Goal: Task Accomplishment & Management: Use online tool/utility

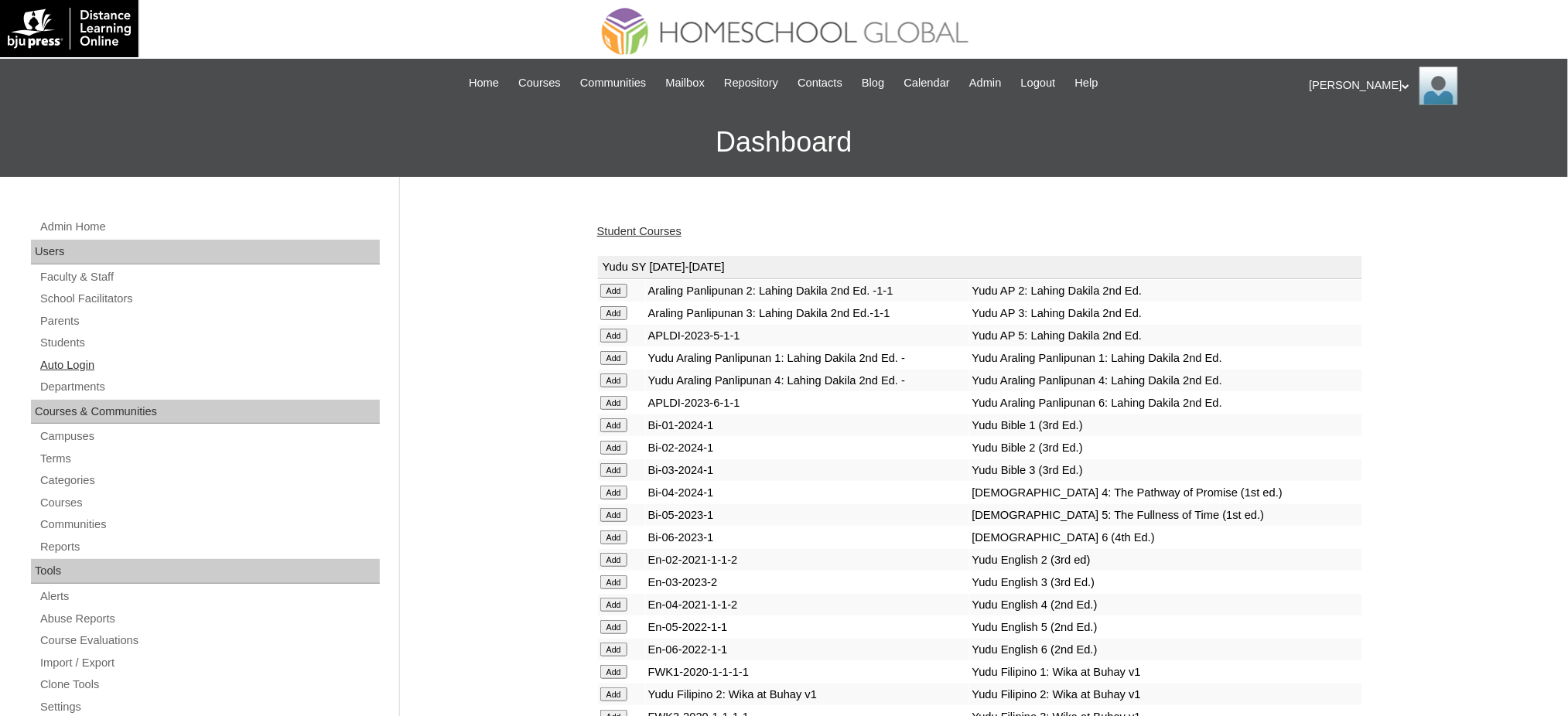
click at [75, 358] on link "Auto Login" at bounding box center [209, 365] width 341 height 19
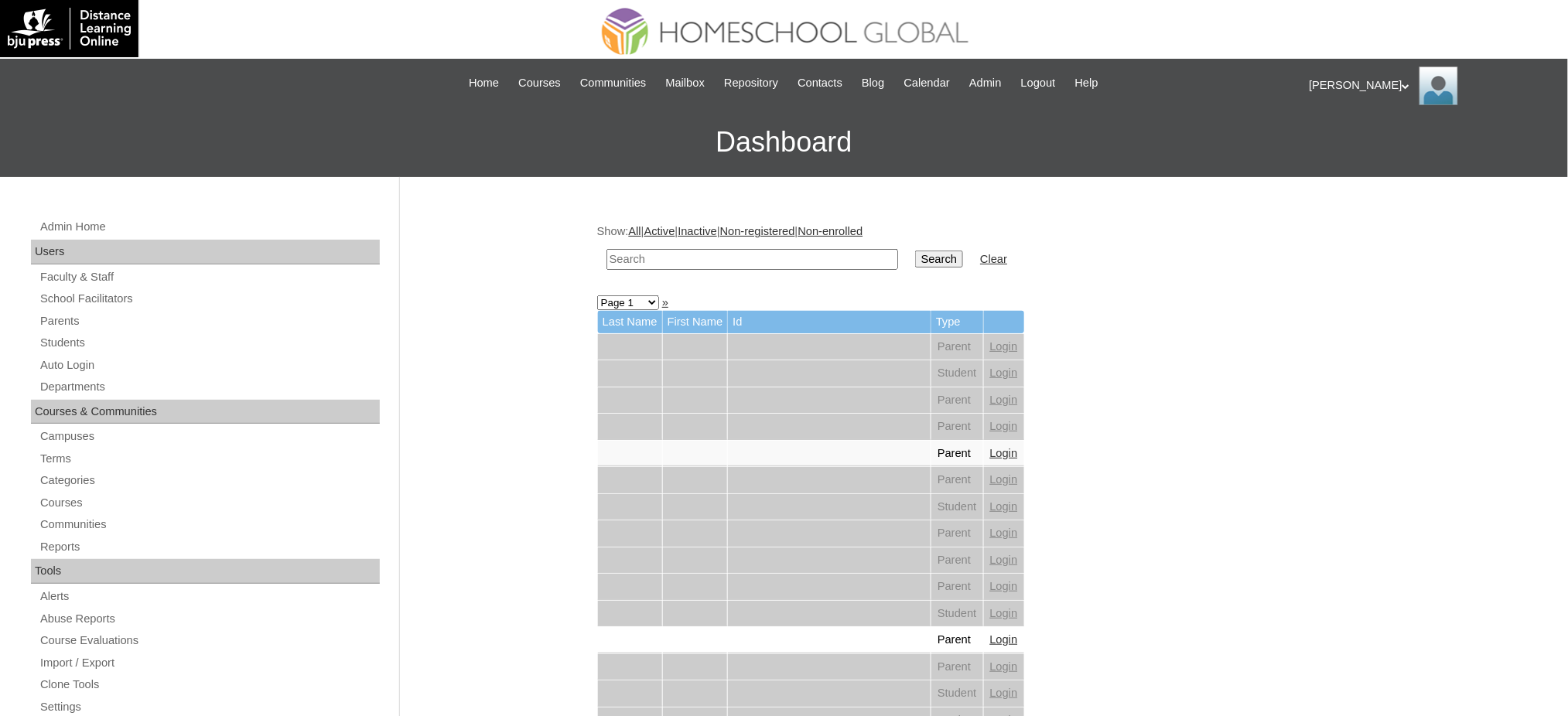
click at [644, 259] on input "text" at bounding box center [753, 259] width 292 height 21
paste input "Azabella"
type input "Azabella"
click at [915, 251] on input "Search" at bounding box center [939, 259] width 48 height 17
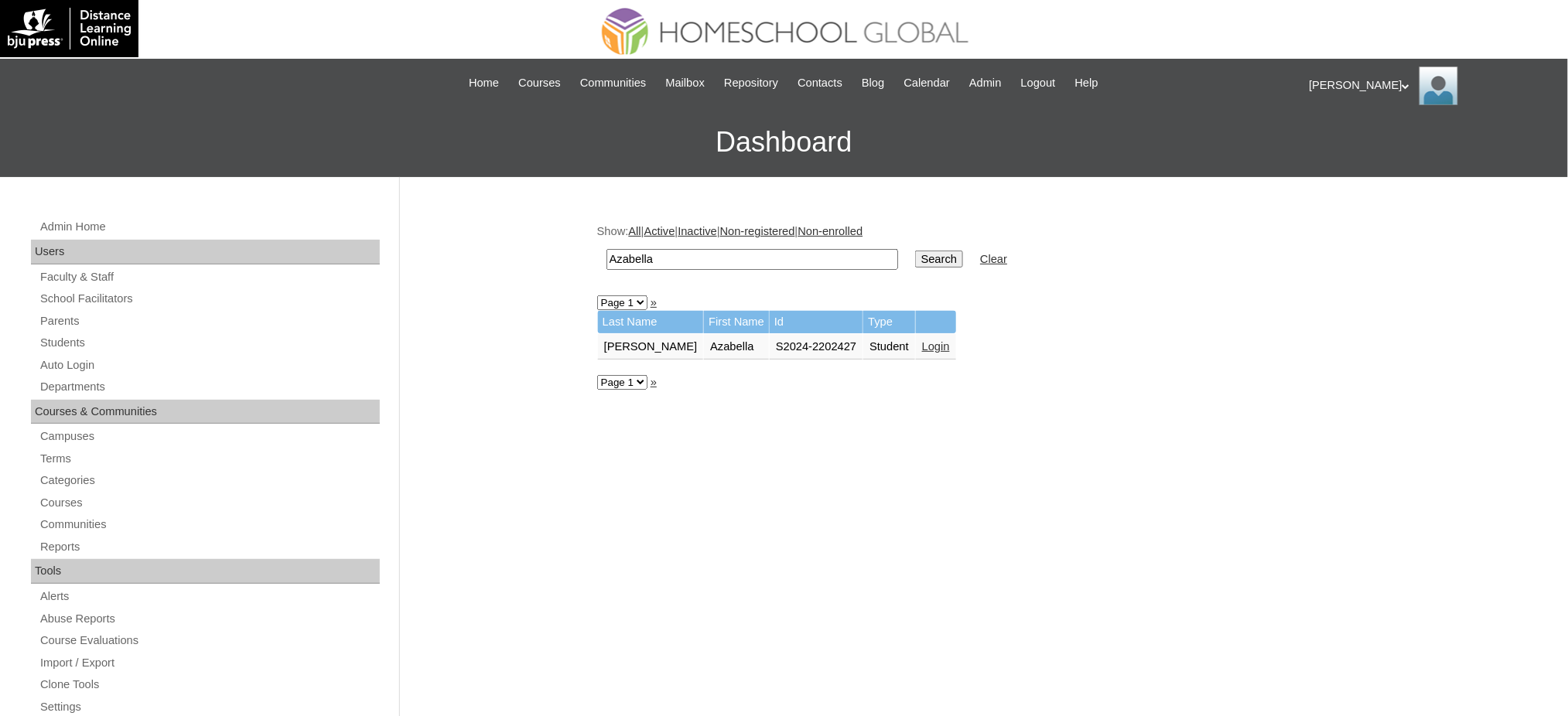
click at [686, 264] on input "Azabella" at bounding box center [753, 259] width 292 height 21
paste input "Coleen Bernadette"
type input "Coleen Bernadette"
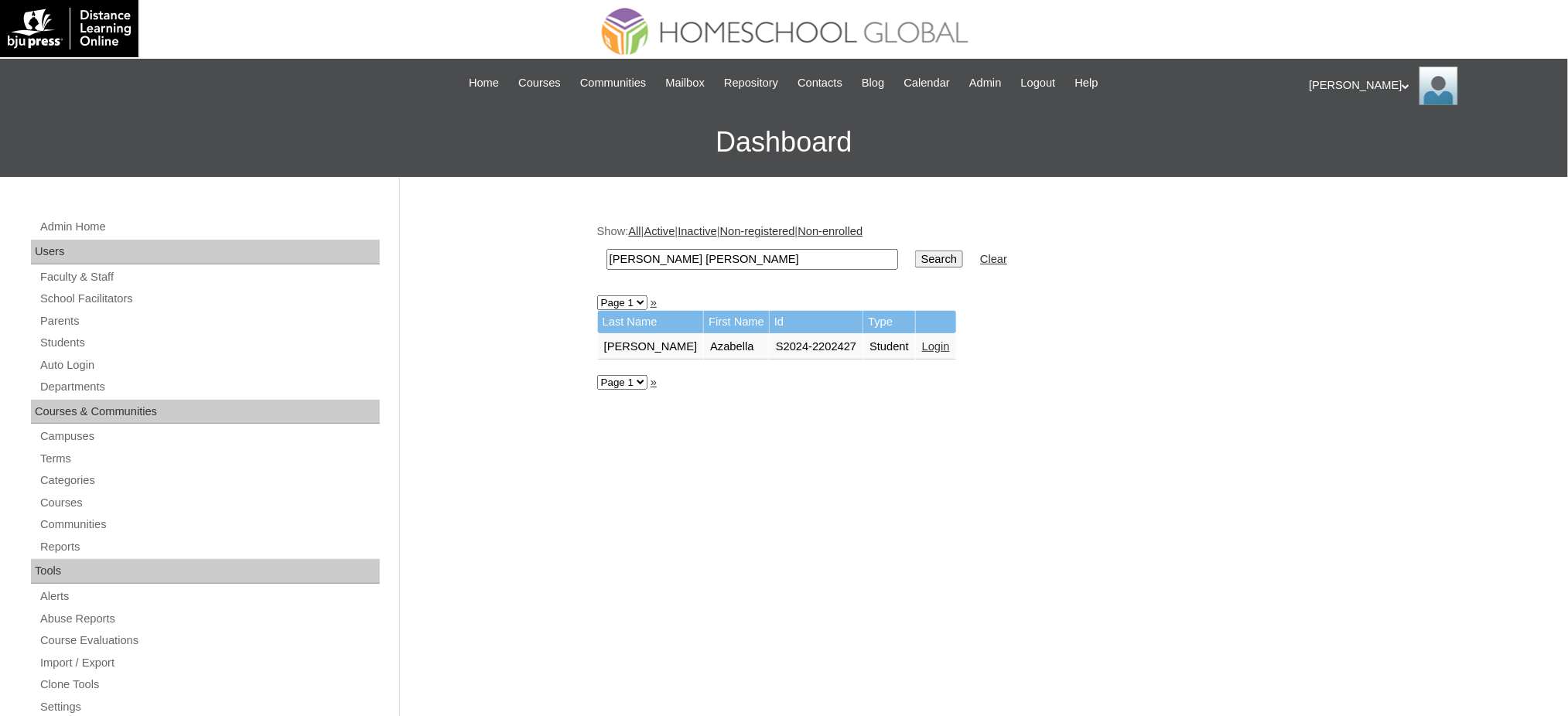
click at [915, 258] on input "Search" at bounding box center [939, 259] width 48 height 17
drag, startPoint x: 1007, startPoint y: 338, endPoint x: 669, endPoint y: 98, distance: 414.5
click at [1076, 340] on link "Login" at bounding box center [1090, 346] width 28 height 12
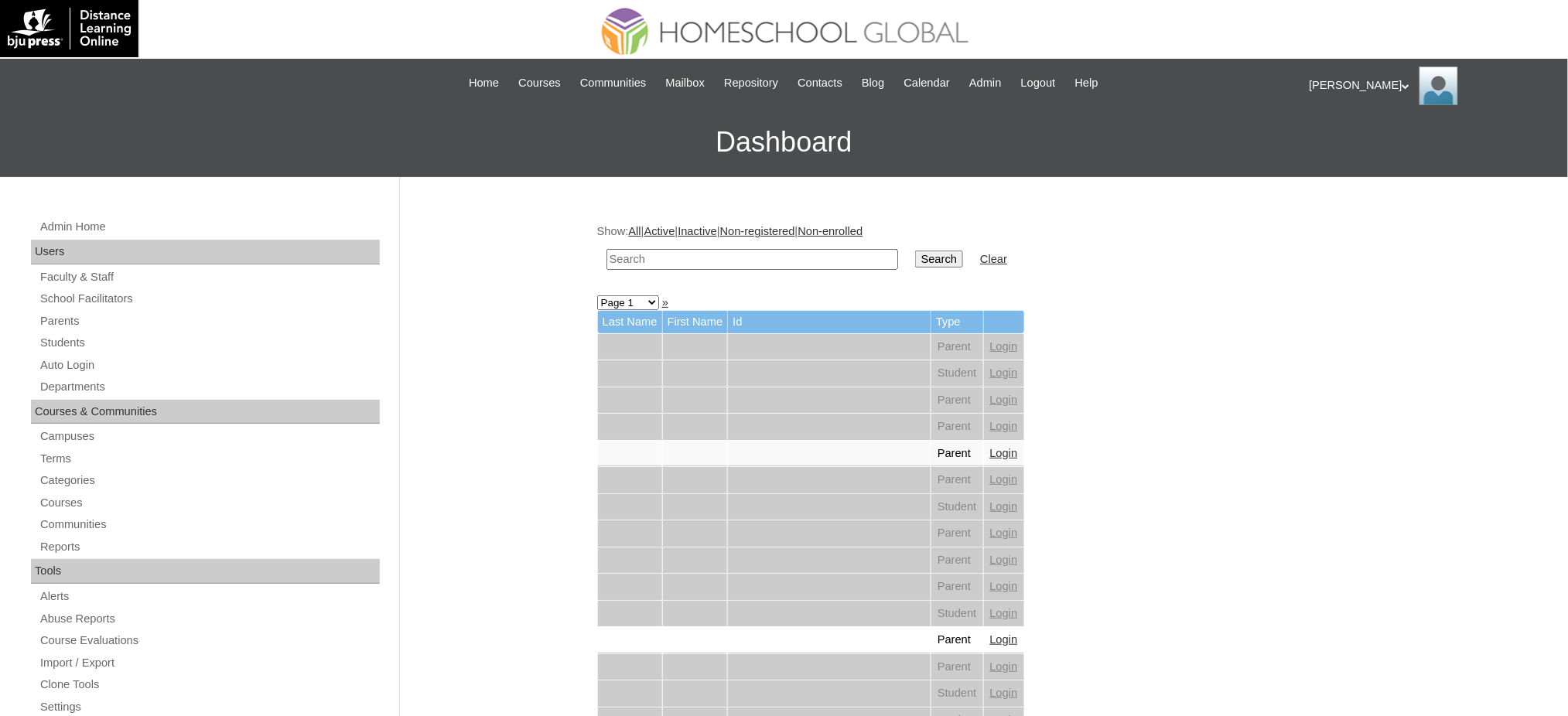
click at [679, 252] on input "text" at bounding box center [753, 259] width 292 height 21
paste input "Torralba"
type input "Torralba"
click at [915, 256] on input "Search" at bounding box center [939, 259] width 48 height 17
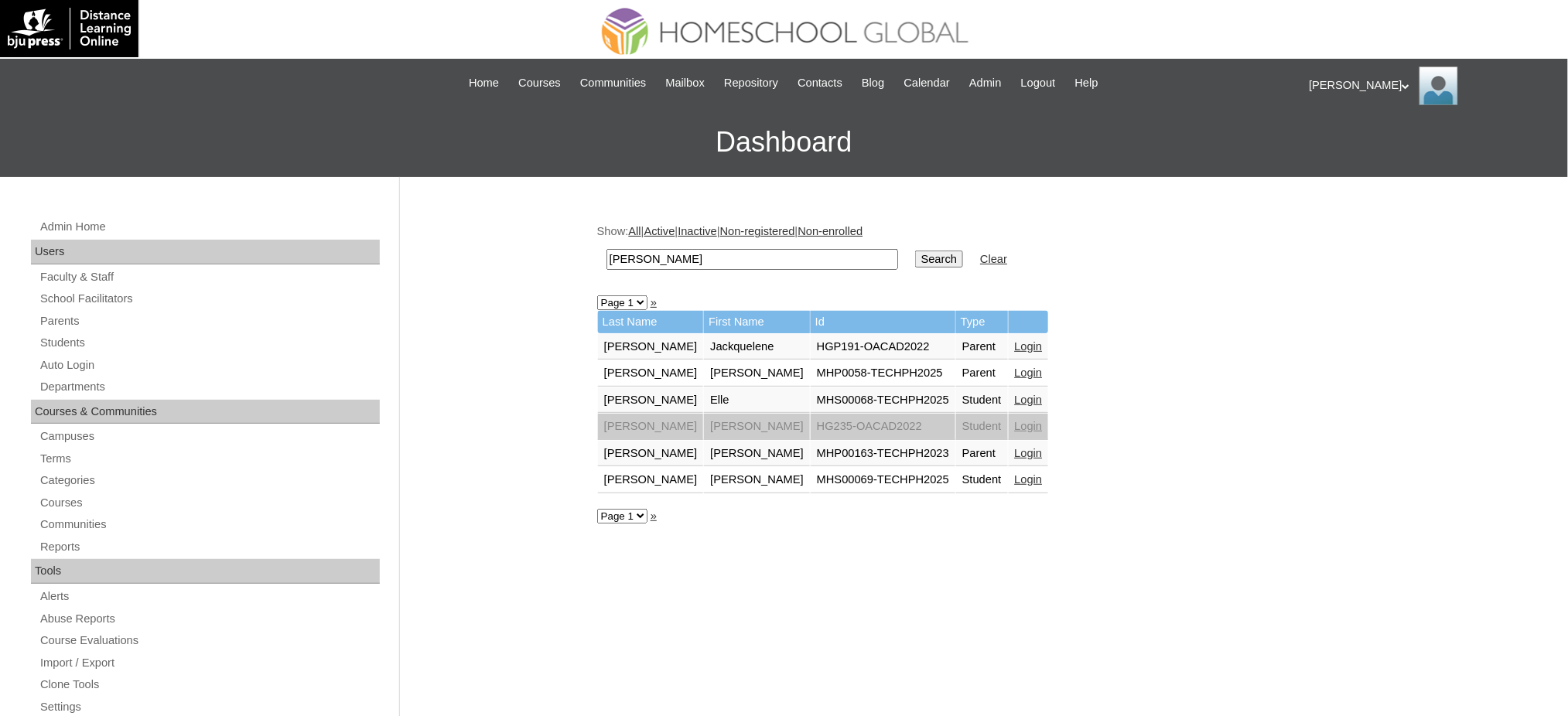
click at [761, 260] on input "Torralba" at bounding box center [753, 259] width 292 height 21
paste input "Hunter James"
type input "Hunter James"
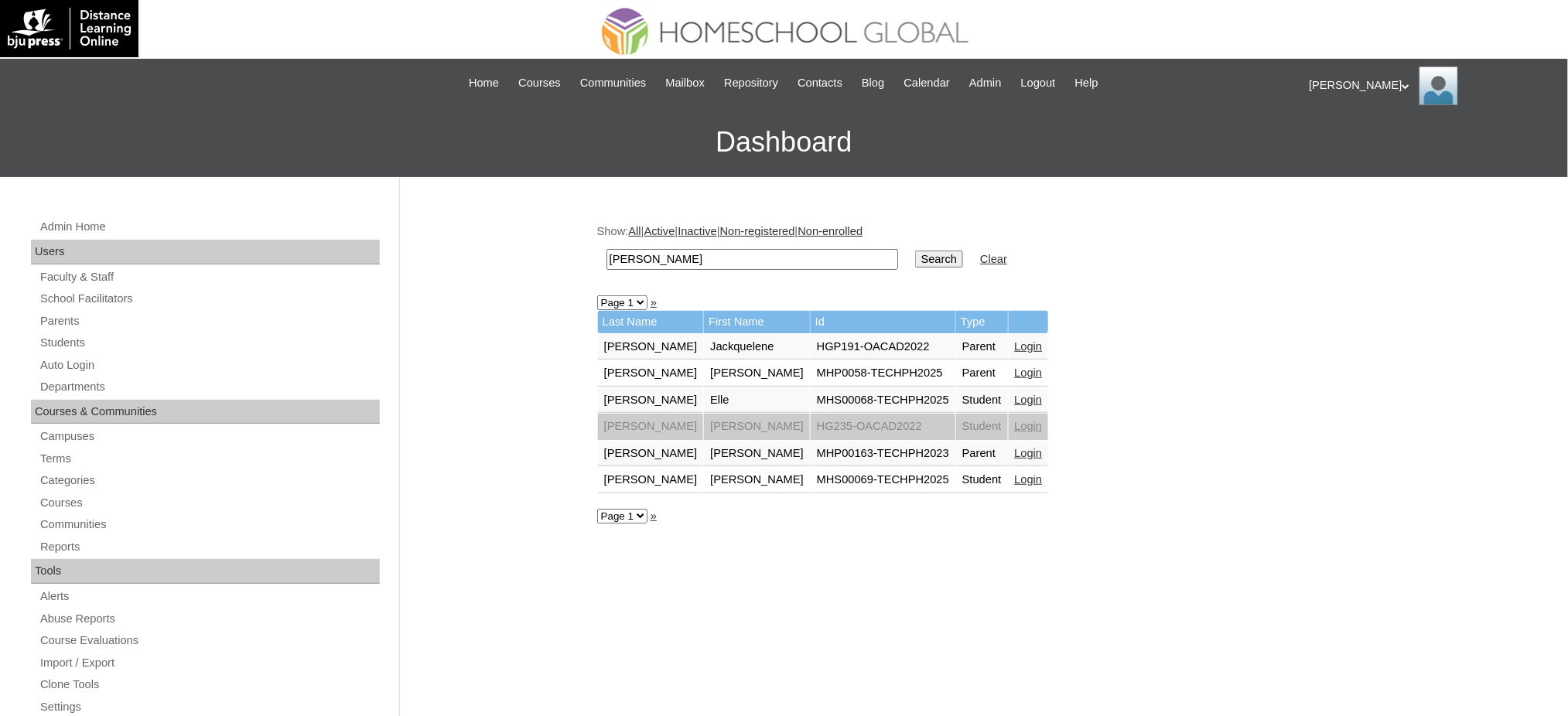
click at [915, 257] on input "Search" at bounding box center [939, 259] width 48 height 17
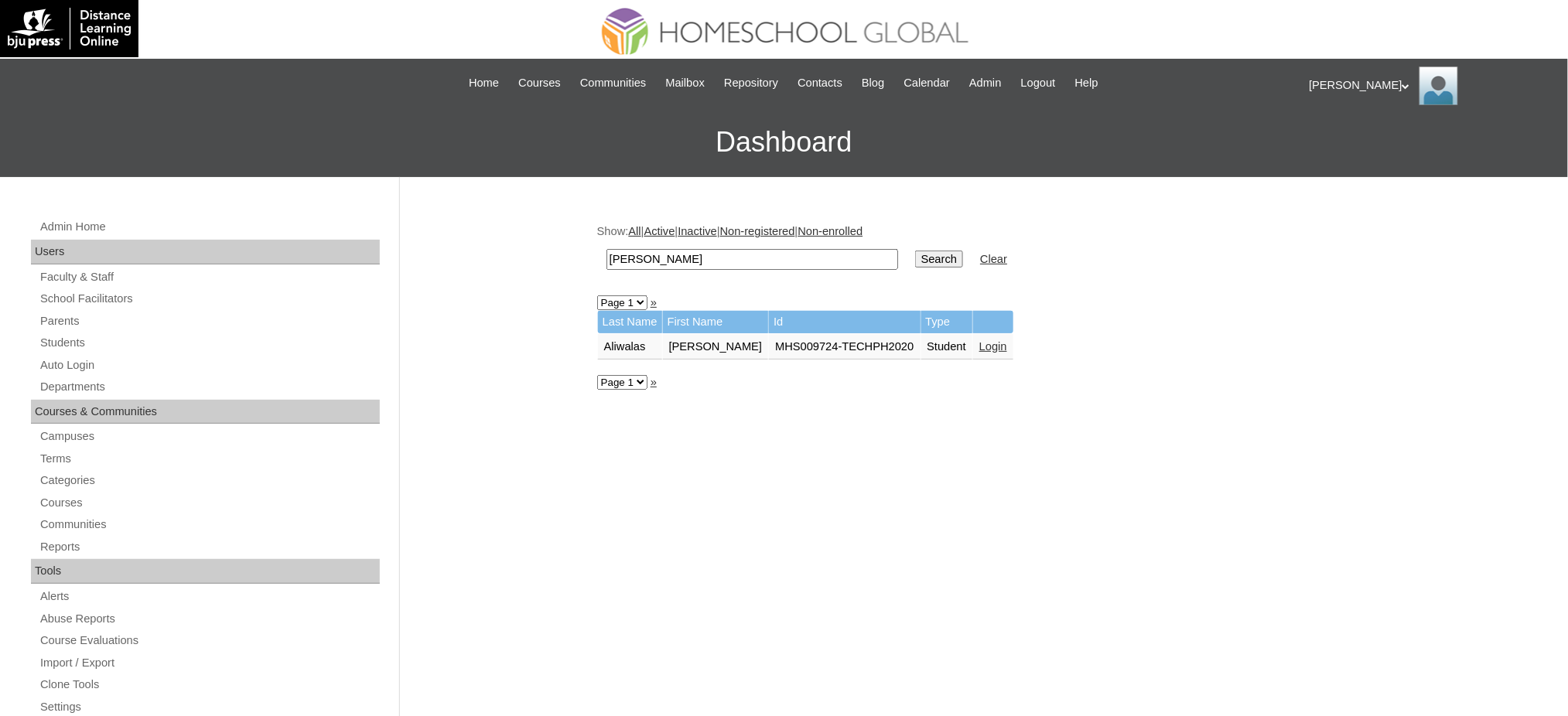
click at [983, 340] on link "Login" at bounding box center [993, 346] width 28 height 12
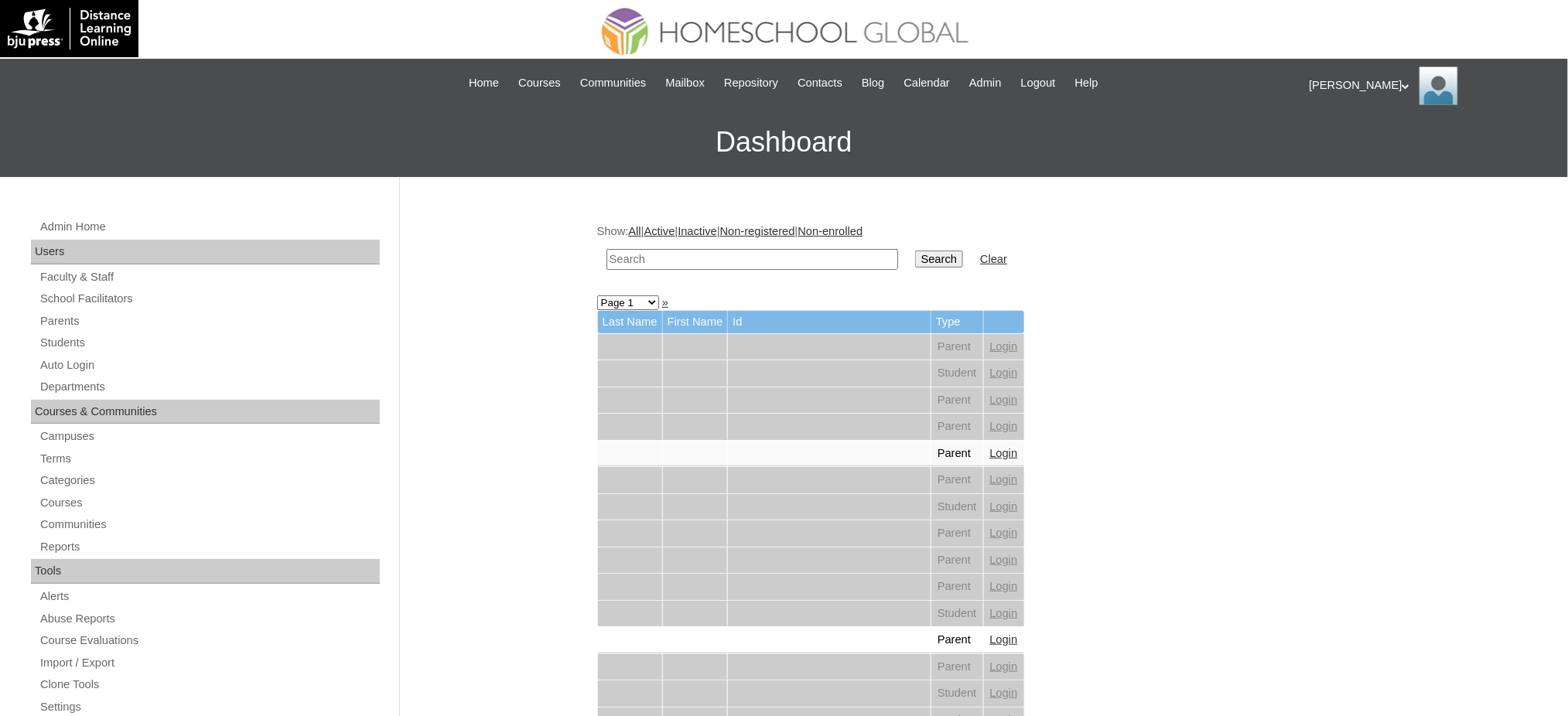
drag, startPoint x: 669, startPoint y: 259, endPoint x: 683, endPoint y: 259, distance: 14.0
click at [669, 259] on input "text" at bounding box center [753, 259] width 292 height 21
paste input "[PERSON_NAME]"
type input "[PERSON_NAME]"
click at [915, 260] on input "Search" at bounding box center [939, 259] width 48 height 17
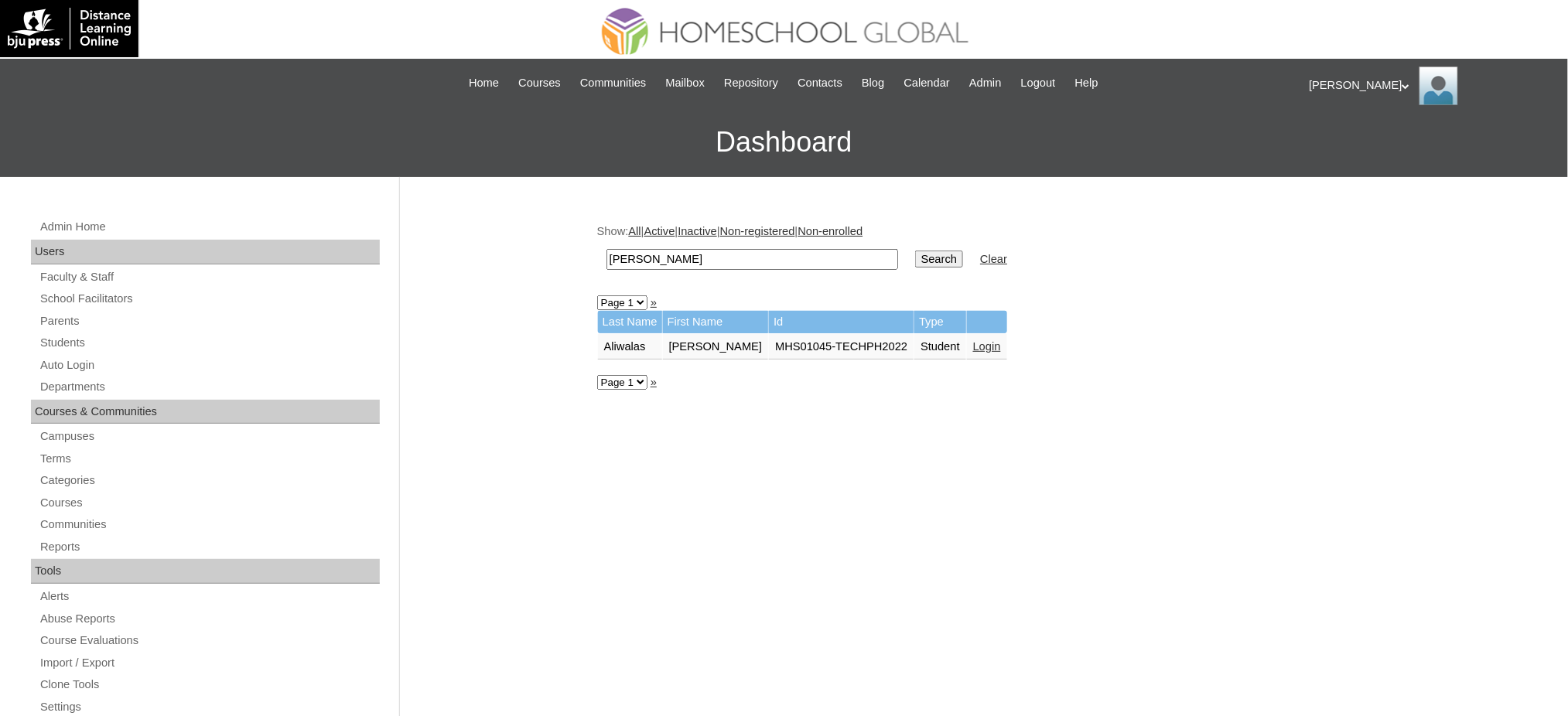
click at [973, 340] on link "Login" at bounding box center [987, 346] width 28 height 12
